Goal: Transaction & Acquisition: Subscribe to service/newsletter

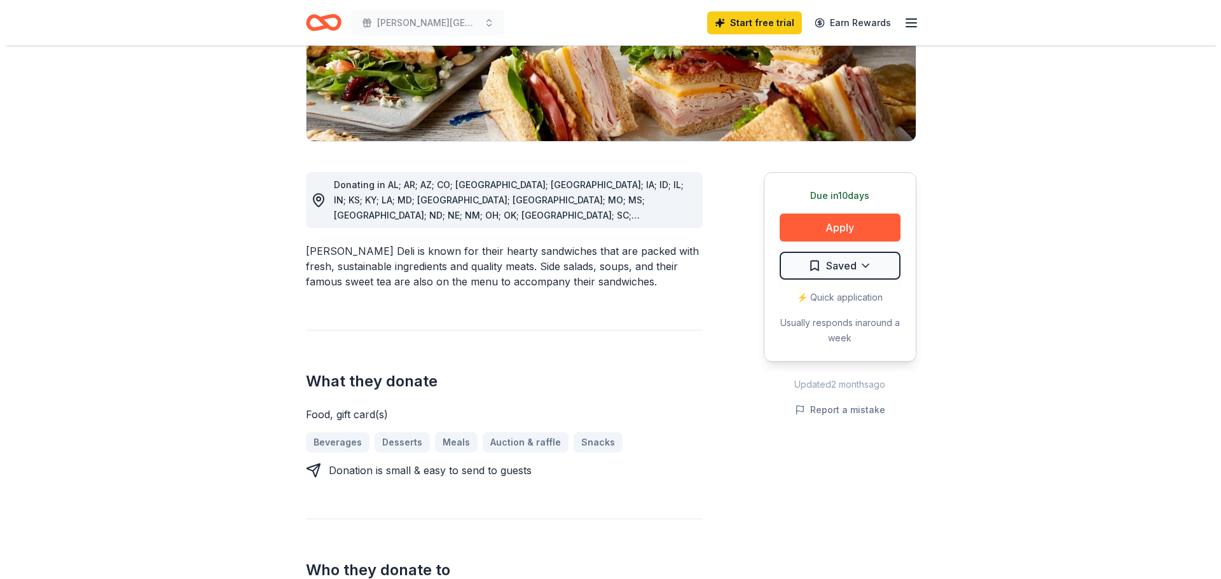
scroll to position [254, 0]
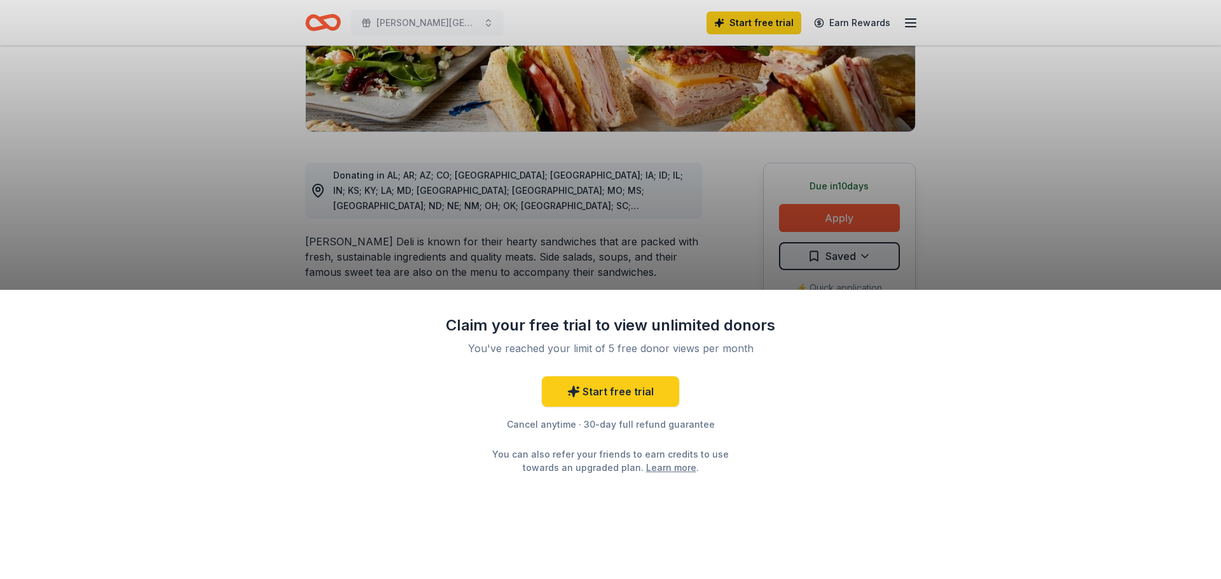
click at [820, 214] on div "Claim your free trial to view unlimited donors You've reached your limit of 5 f…" at bounding box center [610, 289] width 1221 height 579
click at [822, 218] on div "Claim your free trial to view unlimited donors You've reached your limit of 5 f…" at bounding box center [610, 289] width 1221 height 579
click at [616, 247] on div "Claim your free trial to view unlimited donors You've reached your limit of 5 f…" at bounding box center [610, 289] width 1221 height 579
click at [823, 218] on div "Claim your free trial to view unlimited donors You've reached your limit of 5 f…" at bounding box center [610, 289] width 1221 height 579
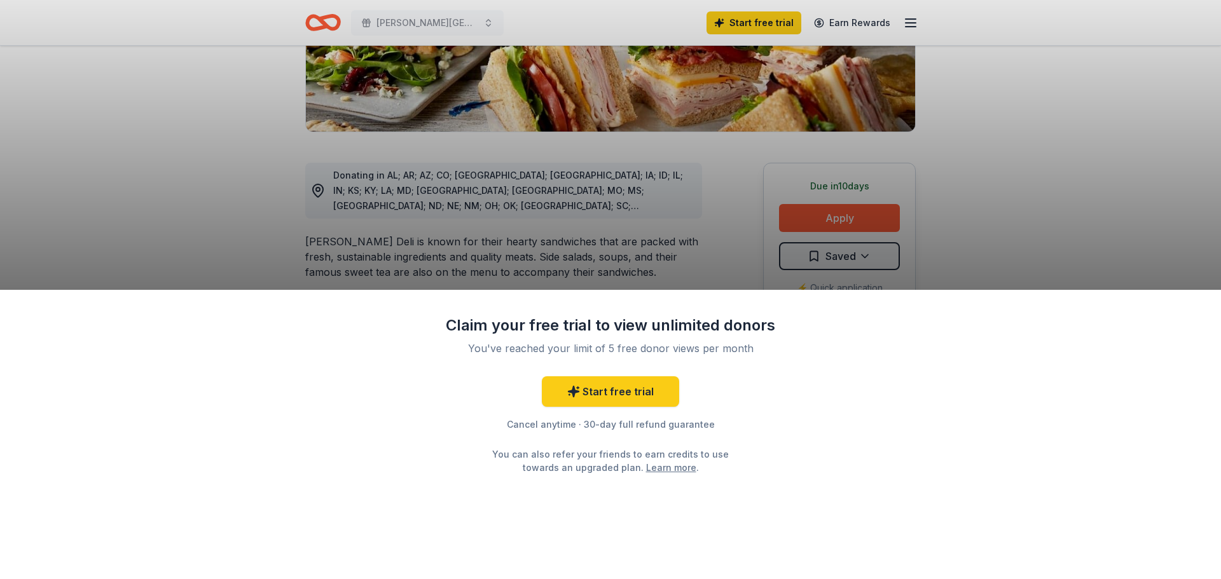
click at [823, 218] on div "Claim your free trial to view unlimited donors You've reached your limit of 5 f…" at bounding box center [610, 289] width 1221 height 579
click at [375, 19] on div "Claim your free trial to view unlimited donors You've reached your limit of 5 f…" at bounding box center [610, 289] width 1221 height 579
click at [329, 21] on div "Claim your free trial to view unlimited donors You've reached your limit of 5 f…" at bounding box center [610, 289] width 1221 height 579
click at [606, 397] on link "Start free trial" at bounding box center [610, 392] width 137 height 31
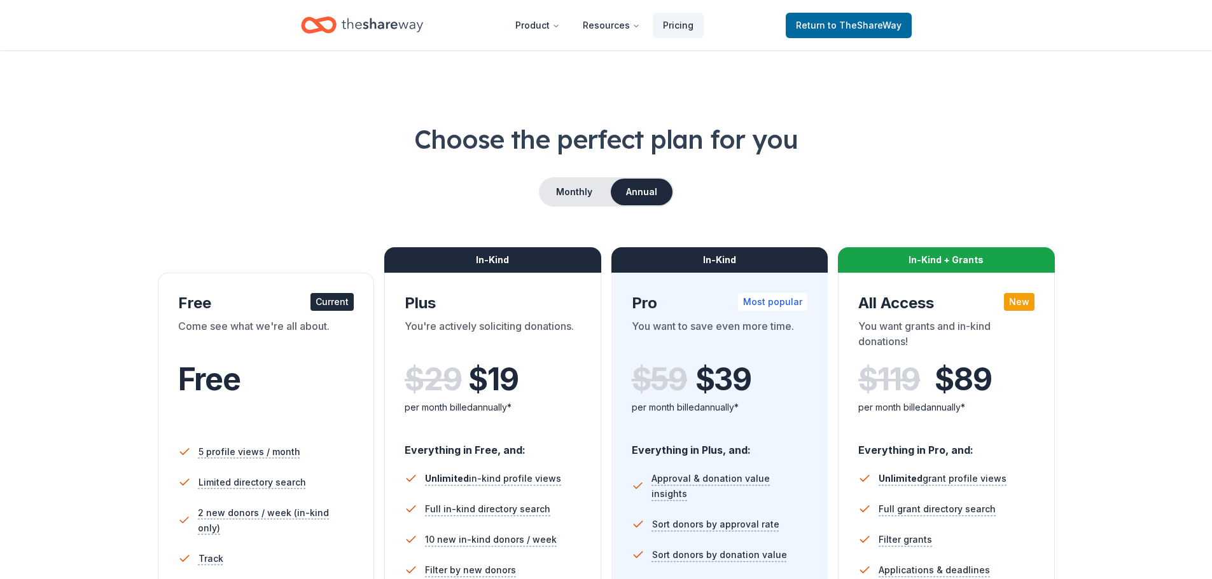
click at [340, 252] on div "Free Current Come see what we're all about. Free 5 profile views / month Limite…" at bounding box center [606, 495] width 897 height 496
click at [340, 254] on div "Free Current Come see what we're all about. Free 5 profile views / month Limite…" at bounding box center [606, 495] width 897 height 496
